Goal: Task Accomplishment & Management: Use online tool/utility

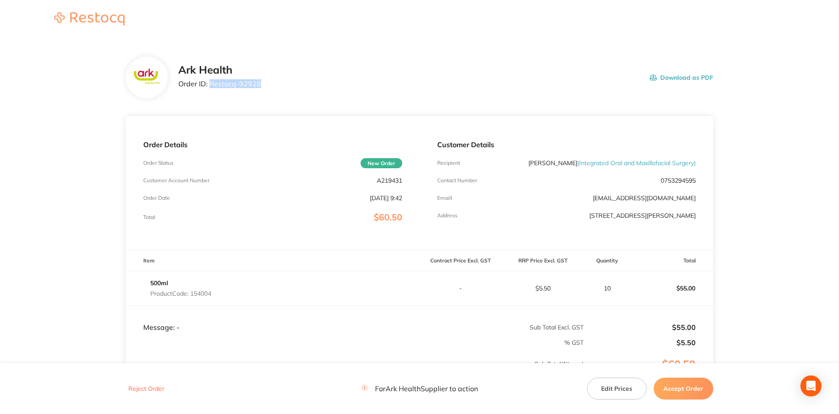
drag, startPoint x: 210, startPoint y: 83, endPoint x: 260, endPoint y: 84, distance: 49.9
click at [260, 84] on div "Ark Health Order ID: Restocq- 92928 Download as PDF" at bounding box center [445, 77] width 535 height 27
copy p "Restocq- 92928"
drag, startPoint x: 381, startPoint y: 181, endPoint x: 400, endPoint y: 181, distance: 19.3
click at [400, 181] on div "Customer Account Number A219431" at bounding box center [272, 180] width 258 height 7
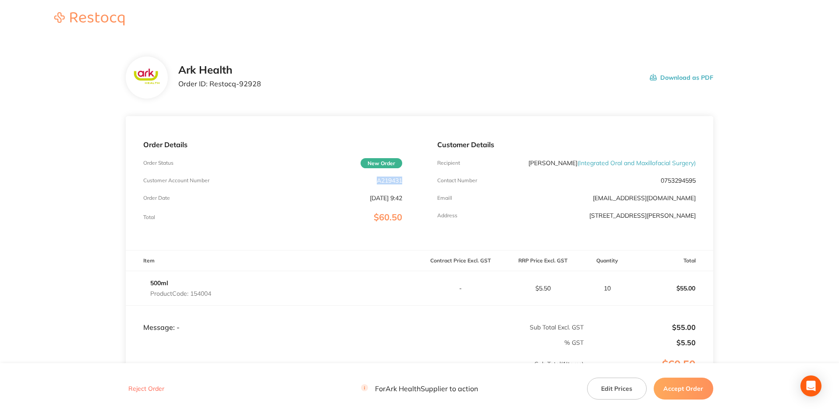
copy p "A219431"
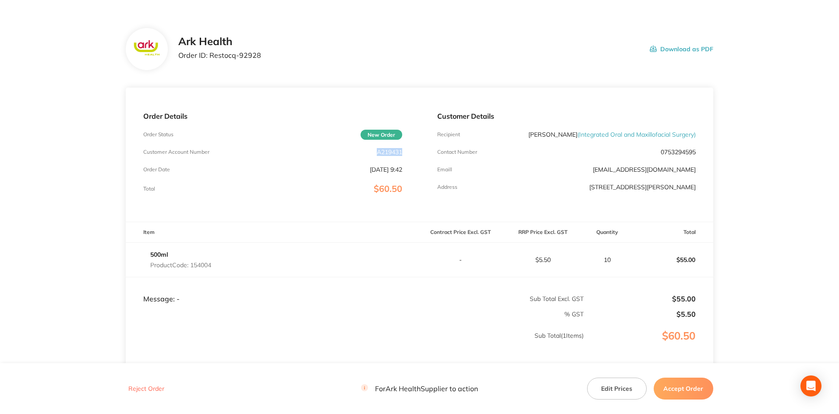
scroll to position [44, 0]
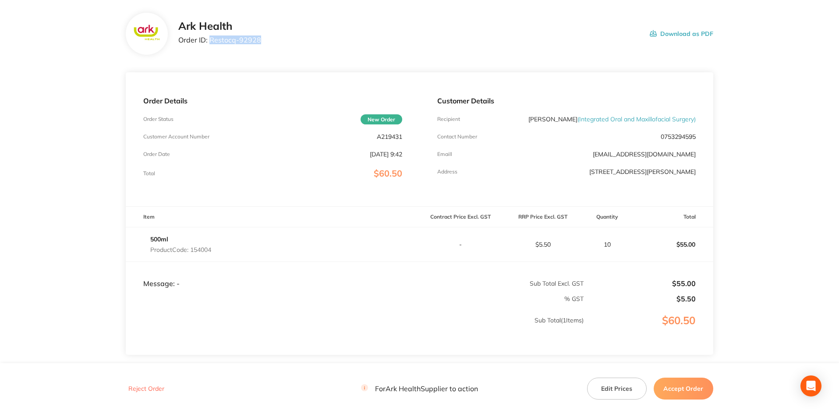
drag, startPoint x: 211, startPoint y: 39, endPoint x: 260, endPoint y: 41, distance: 49.6
click at [260, 41] on div "Ark Health Order ID: Restocq- 92928 Download as PDF" at bounding box center [445, 33] width 535 height 27
copy p "Restocq- 92928"
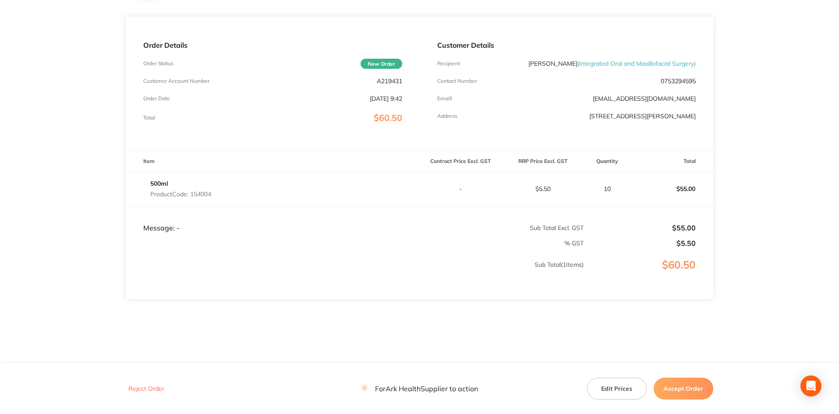
scroll to position [106, 0]
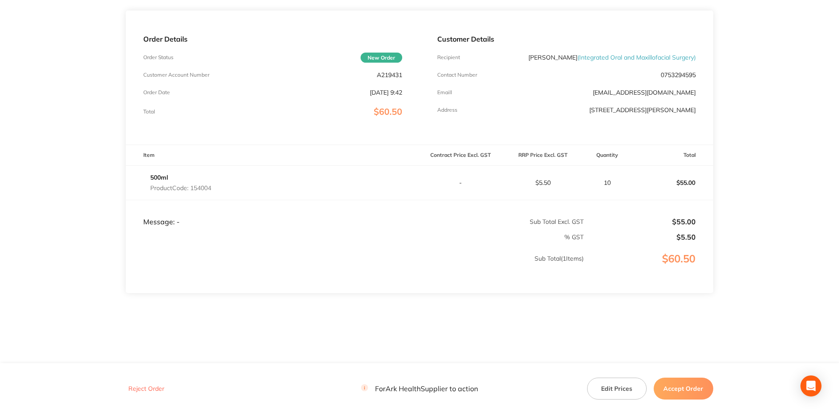
drag, startPoint x: 194, startPoint y: 186, endPoint x: 215, endPoint y: 187, distance: 21.5
click at [215, 187] on div "500ml Product Code: 154004" at bounding box center [272, 182] width 293 height 25
drag, startPoint x: 191, startPoint y: 187, endPoint x: 214, endPoint y: 187, distance: 22.8
click at [214, 187] on div "500ml Product Code: 154004" at bounding box center [272, 182] width 293 height 25
copy p "154004"
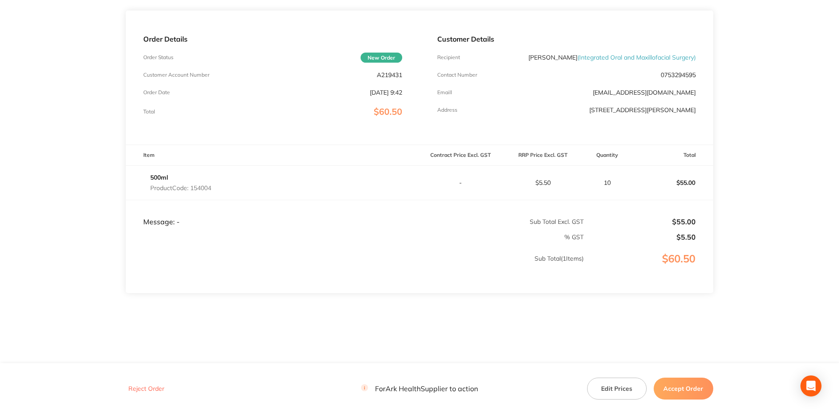
click at [677, 389] on button "Accept Order" at bounding box center [683, 389] width 60 height 22
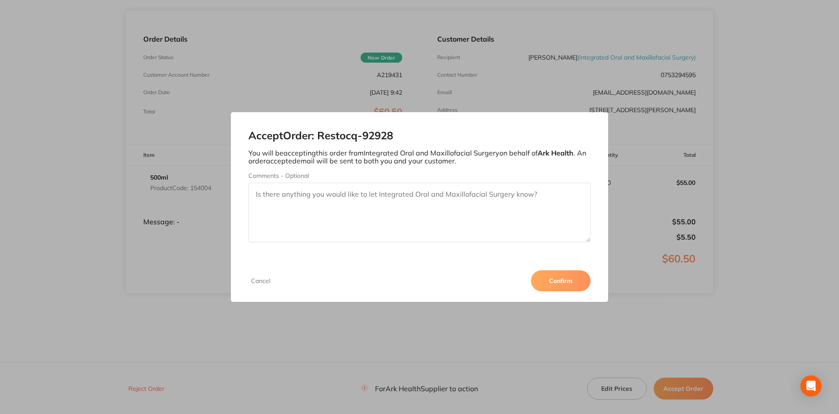
click at [558, 280] on button "Confirm" at bounding box center [561, 280] width 60 height 21
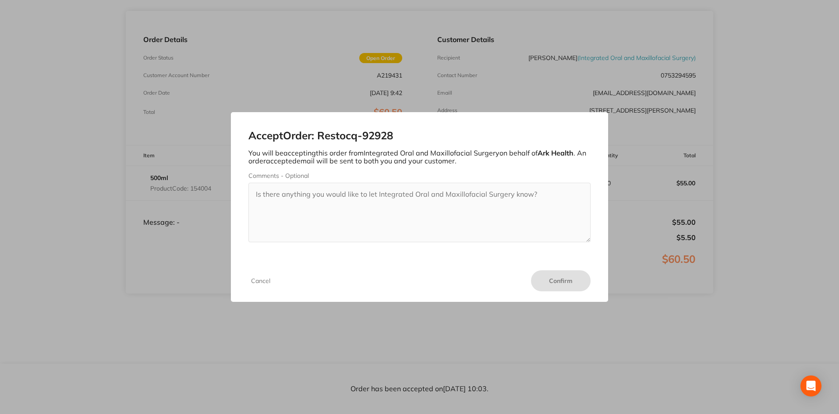
click at [606, 378] on div "Accept Order: Restocq- 92928 You will be accepting this order from Integrated O…" at bounding box center [419, 207] width 839 height 414
